Goal: Information Seeking & Learning: Find specific fact

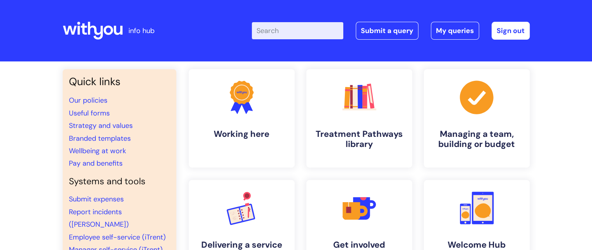
click at [279, 23] on input "Enter your search term here..." at bounding box center [297, 30] width 91 height 17
type input "job description"
click button "Search" at bounding box center [0, 0] width 0 height 0
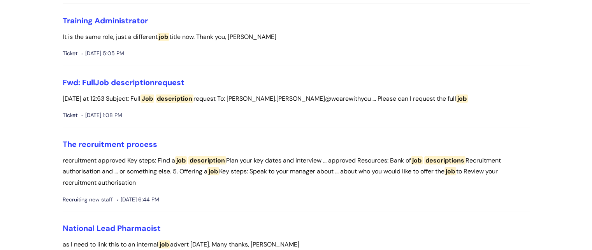
scroll to position [195, 0]
click at [131, 142] on link "The recruitment process" at bounding box center [110, 144] width 95 height 10
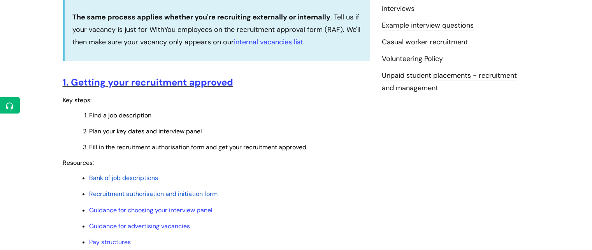
scroll to position [311, 0]
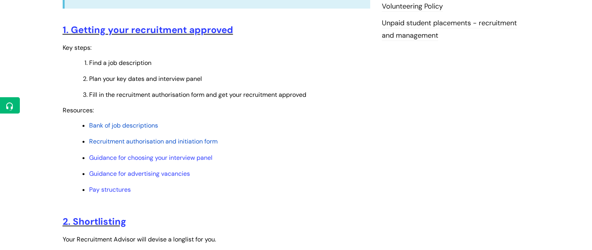
click at [142, 128] on span "Bank of job descriptions" at bounding box center [123, 125] width 69 height 8
